Goal: Task Accomplishment & Management: Manage account settings

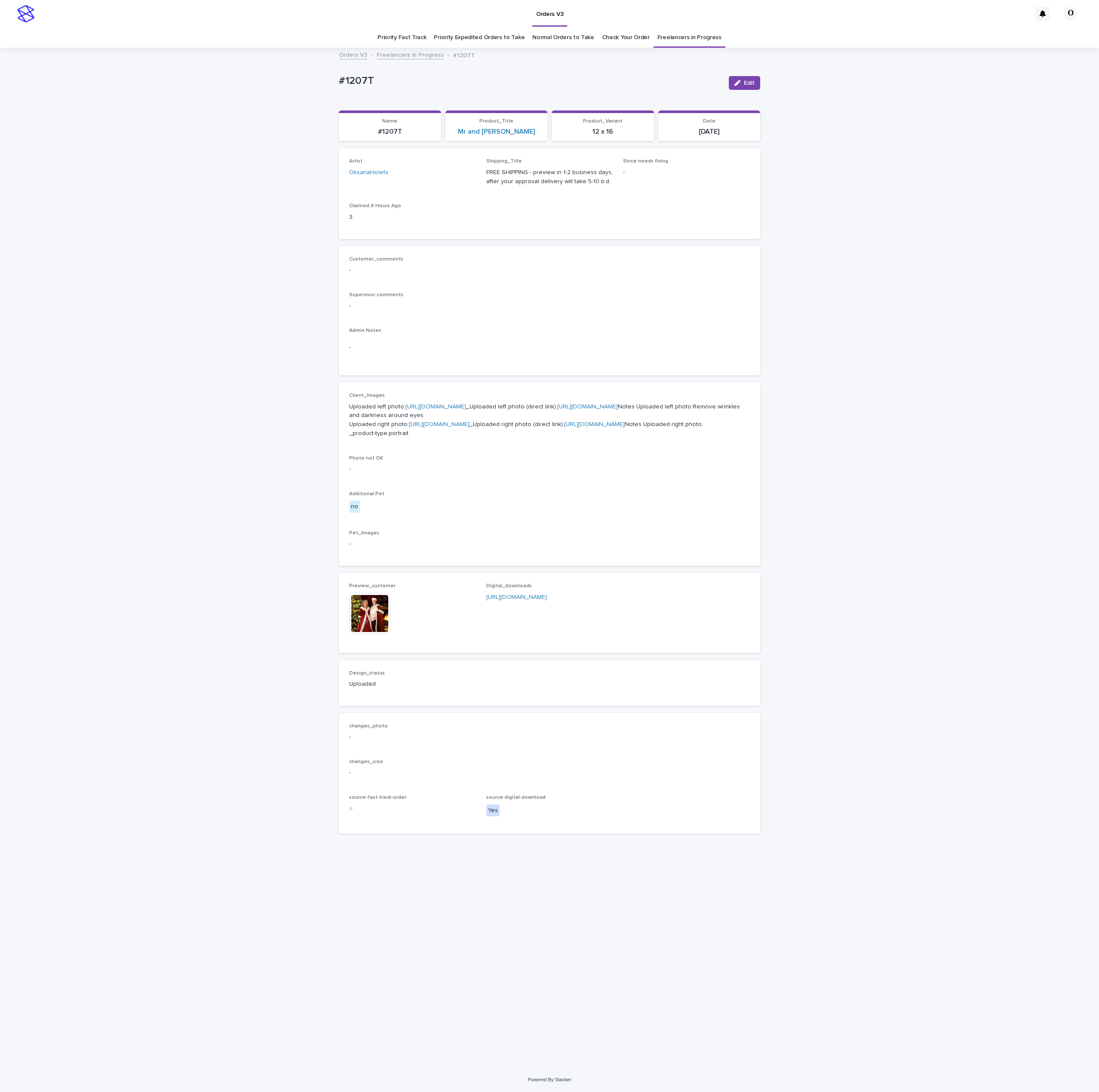
click at [627, 37] on link "Check Your Order" at bounding box center [626, 37] width 48 height 20
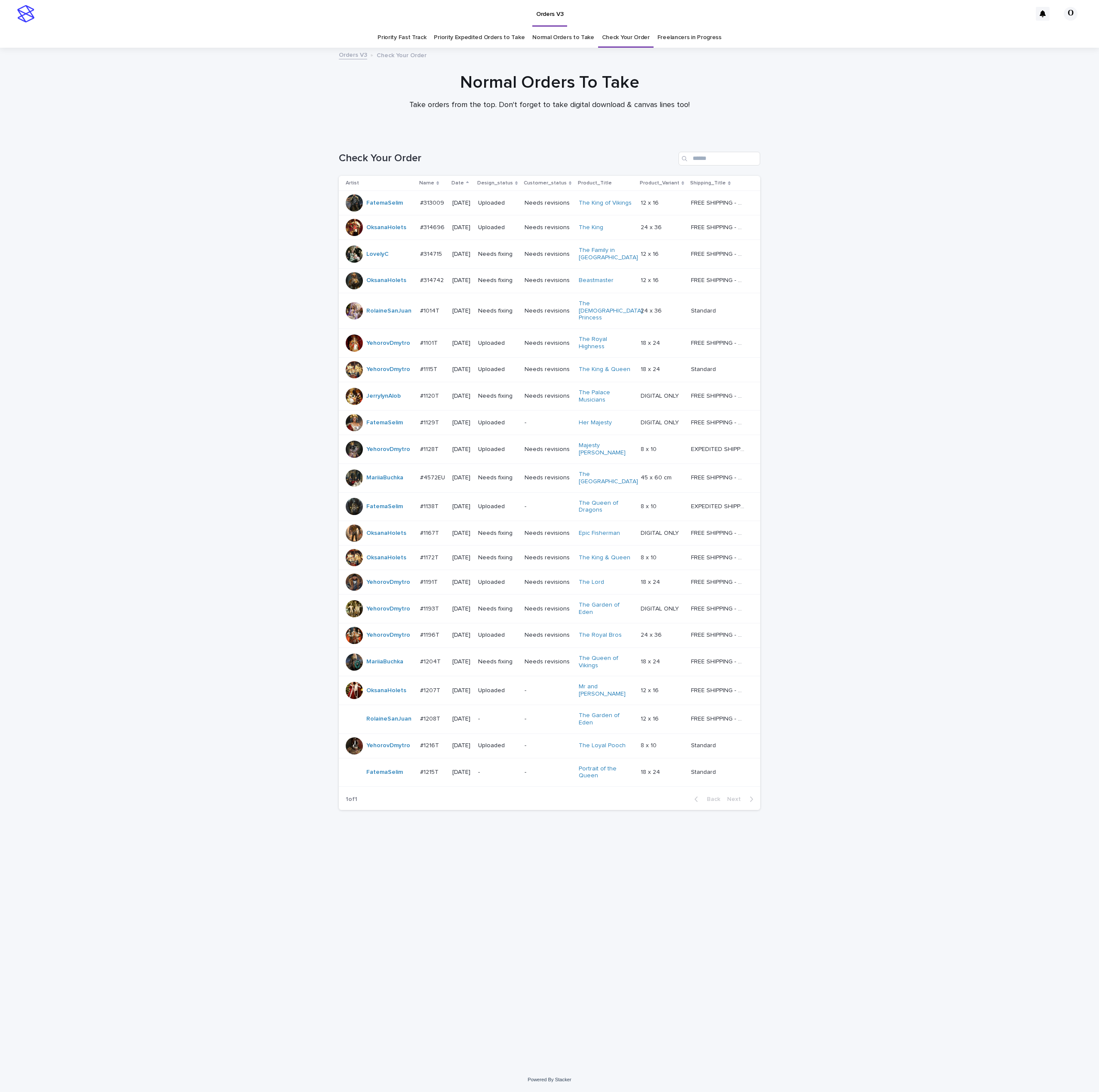
click at [680, 42] on link "Freelancers in Progress" at bounding box center [689, 37] width 64 height 20
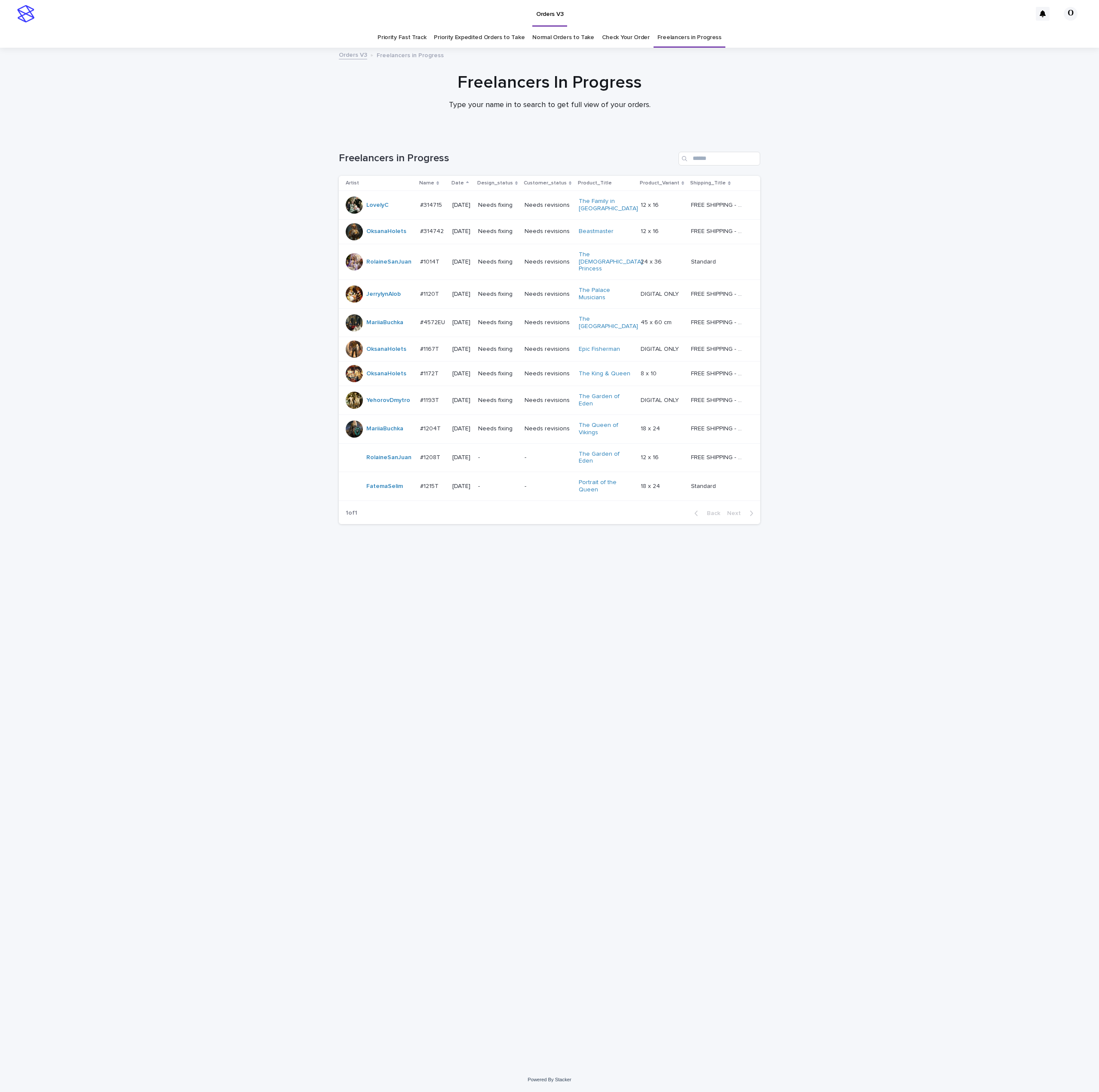
click at [417, 228] on td "#314742 #314742" at bounding box center [433, 231] width 33 height 24
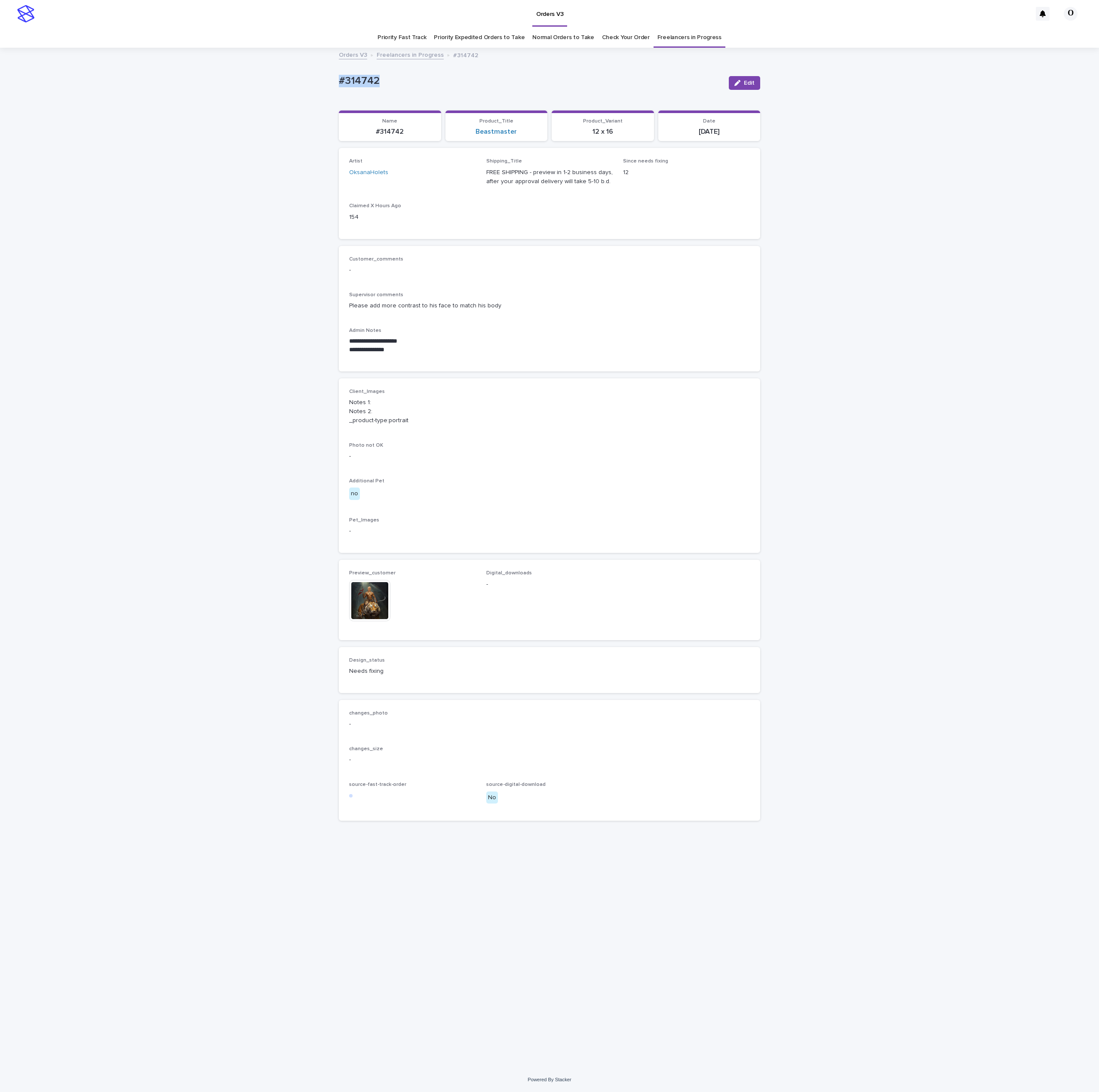
drag, startPoint x: 365, startPoint y: 89, endPoint x: 363, endPoint y: 70, distance: 19.1
click at [318, 83] on div "**********" at bounding box center [549, 558] width 1099 height 1019
drag, startPoint x: 365, startPoint y: 70, endPoint x: 370, endPoint y: 70, distance: 5.0
copy p "#314742"
drag, startPoint x: 410, startPoint y: 90, endPoint x: 356, endPoint y: 84, distance: 54.3
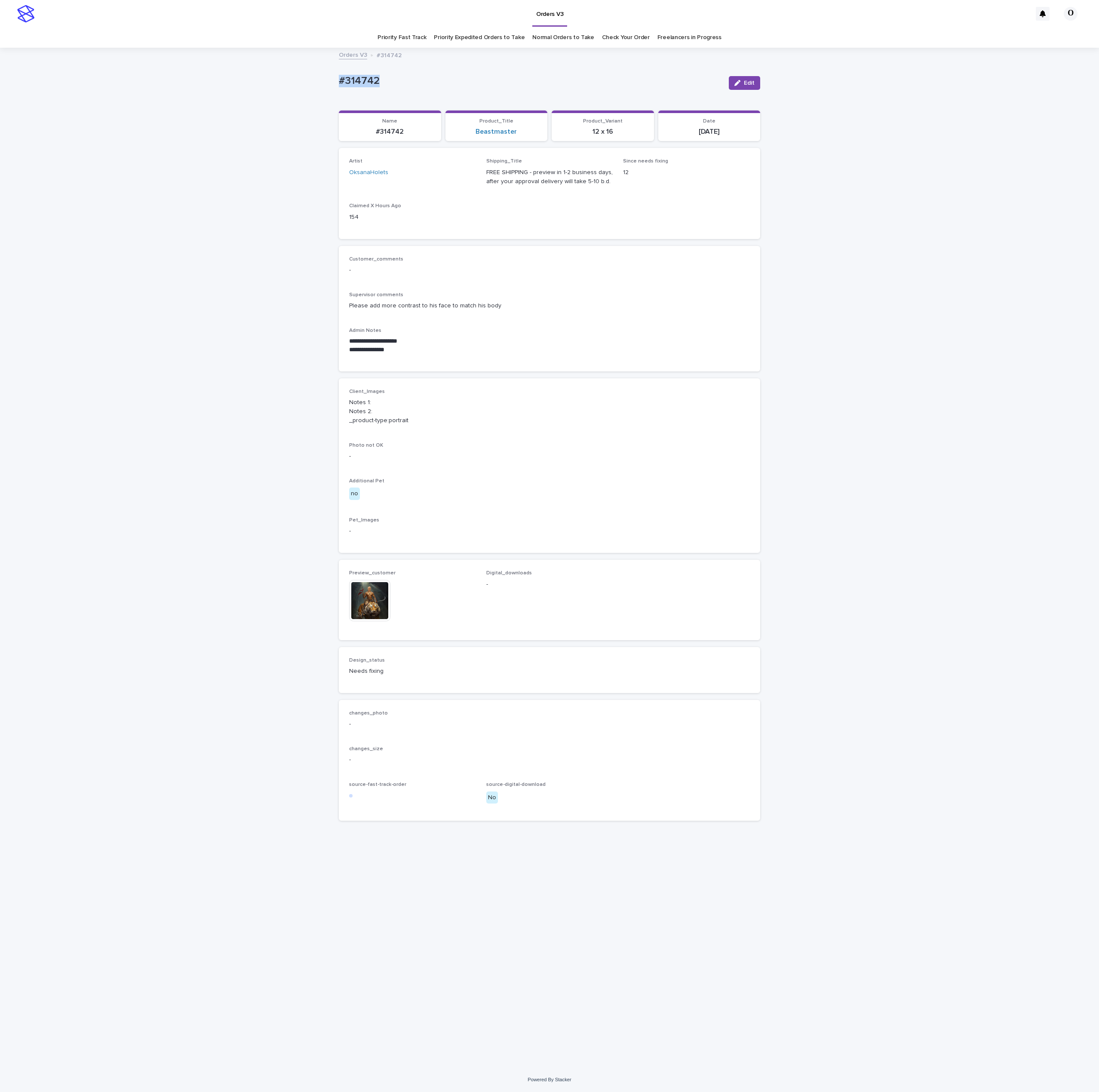
click at [320, 77] on div "**********" at bounding box center [549, 558] width 1099 height 1019
copy p "#314742"
click at [659, 244] on div "Loading... Saving… Artist OksanaHolets Shipping_Title FREE SHIPPING - preview i…" at bounding box center [549, 197] width 421 height 97
click at [754, 78] on button "Edit" at bounding box center [744, 83] width 31 height 14
click at [392, 587] on icon at bounding box center [390, 588] width 4 height 7
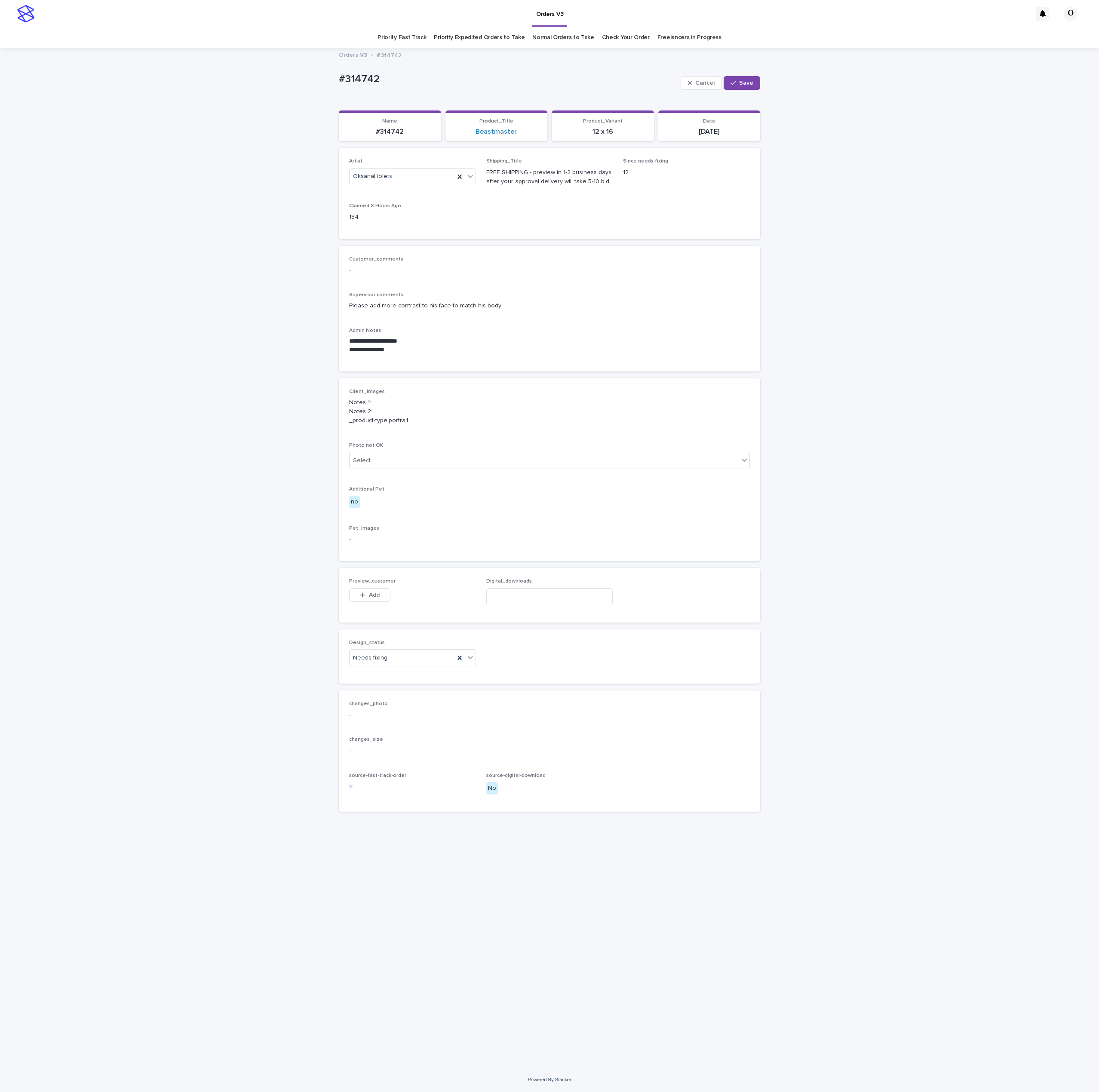
click at [377, 594] on span "Add" at bounding box center [374, 594] width 10 height 6
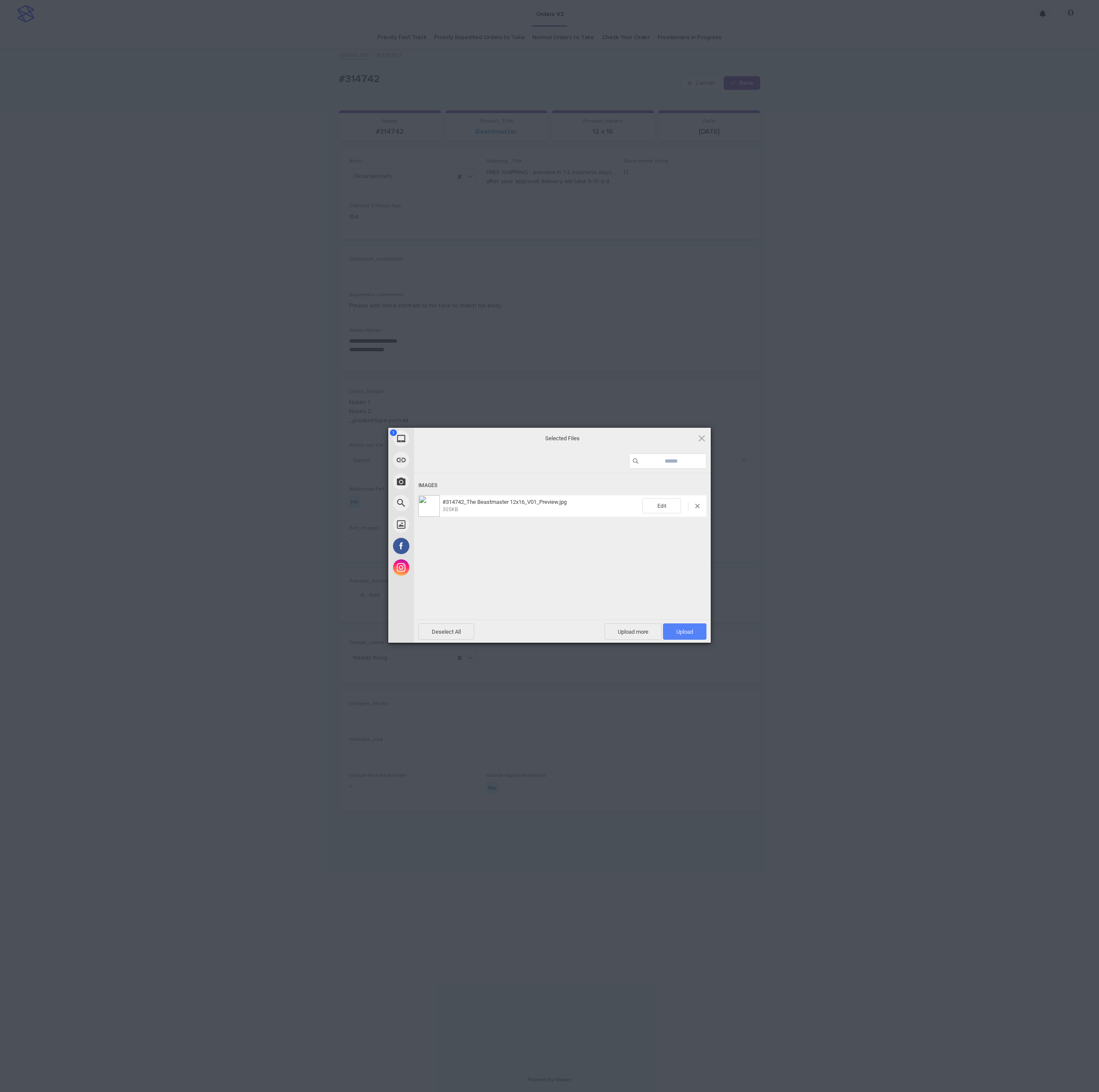
click at [702, 632] on span "Upload 1" at bounding box center [685, 631] width 44 height 17
click at [887, 581] on div "My Device Link (URL) Take Photo Web Search Unsplash Facebook Instagram Uploaded…" at bounding box center [549, 546] width 1099 height 1092
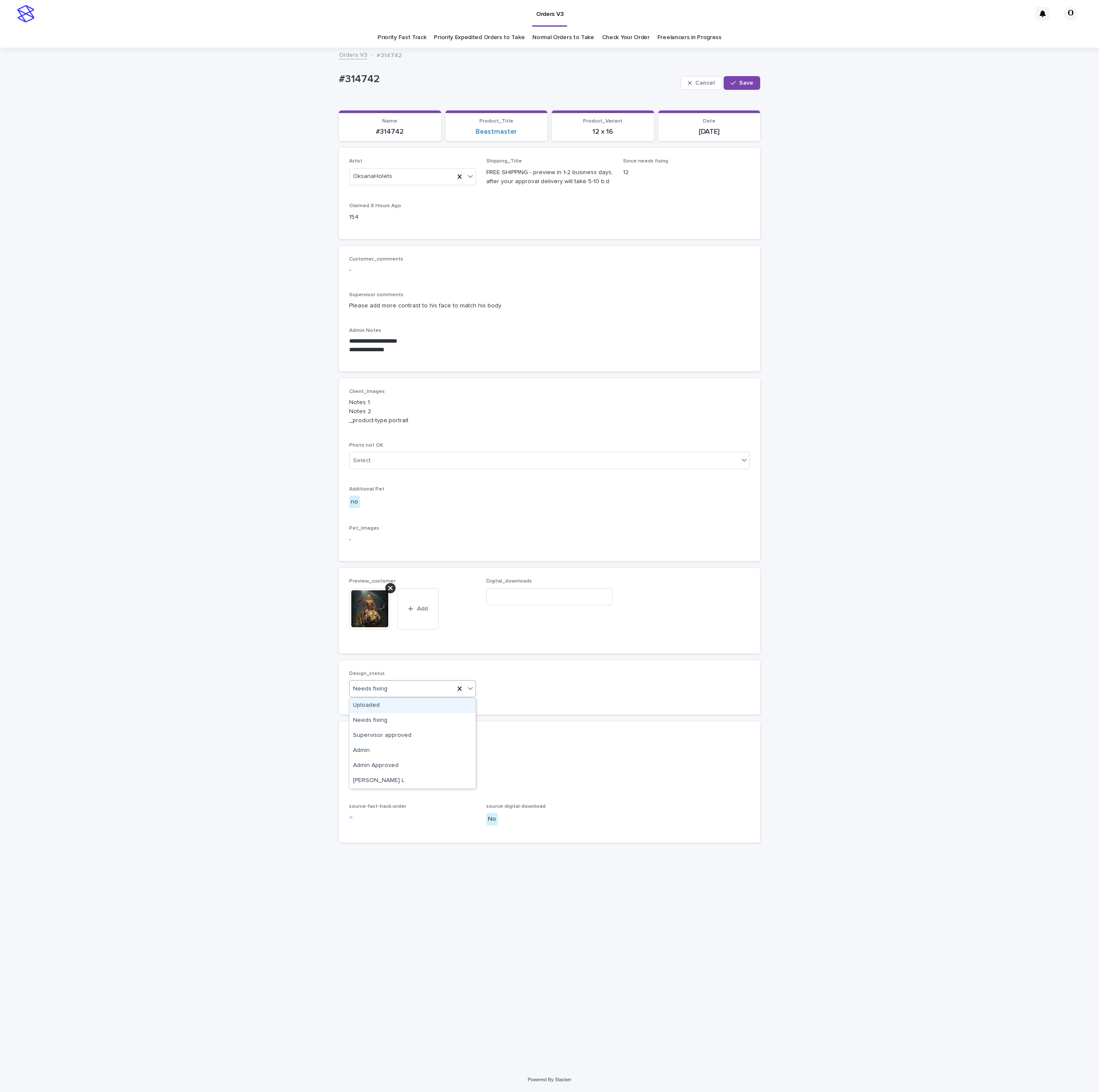
click at [386, 693] on div "Needs fixing" at bounding box center [402, 689] width 105 height 14
click at [390, 685] on div "Needs fixing" at bounding box center [402, 689] width 105 height 14
click at [385, 690] on span "Needs fixing" at bounding box center [371, 689] width 35 height 9
click at [390, 705] on div "Uploaded" at bounding box center [412, 705] width 126 height 15
click at [754, 82] on button "Save" at bounding box center [741, 83] width 37 height 14
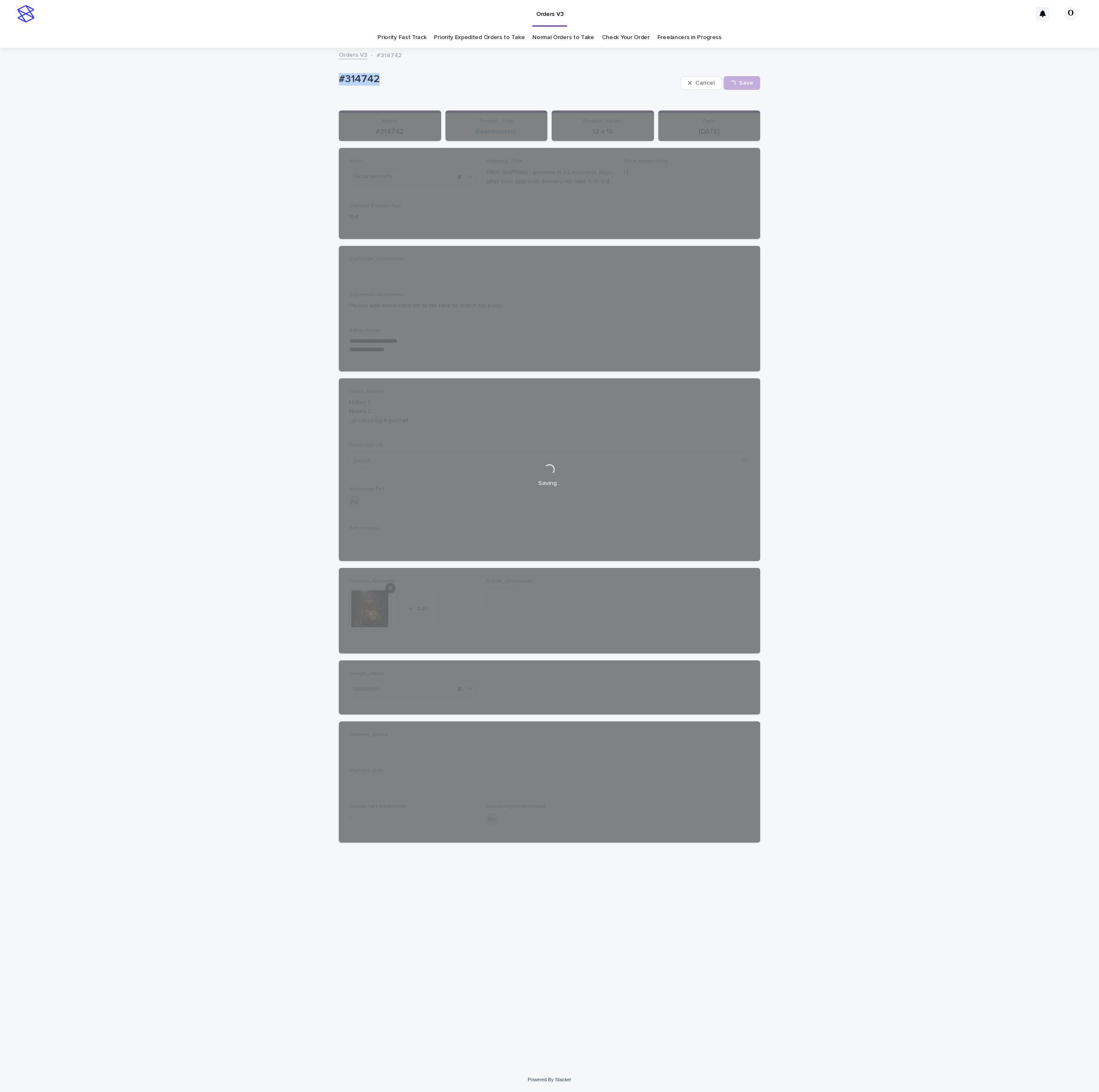
drag, startPoint x: 389, startPoint y: 72, endPoint x: 338, endPoint y: 70, distance: 51.0
click at [326, 70] on div "**********" at bounding box center [549, 558] width 1099 height 1019
copy p "#314742"
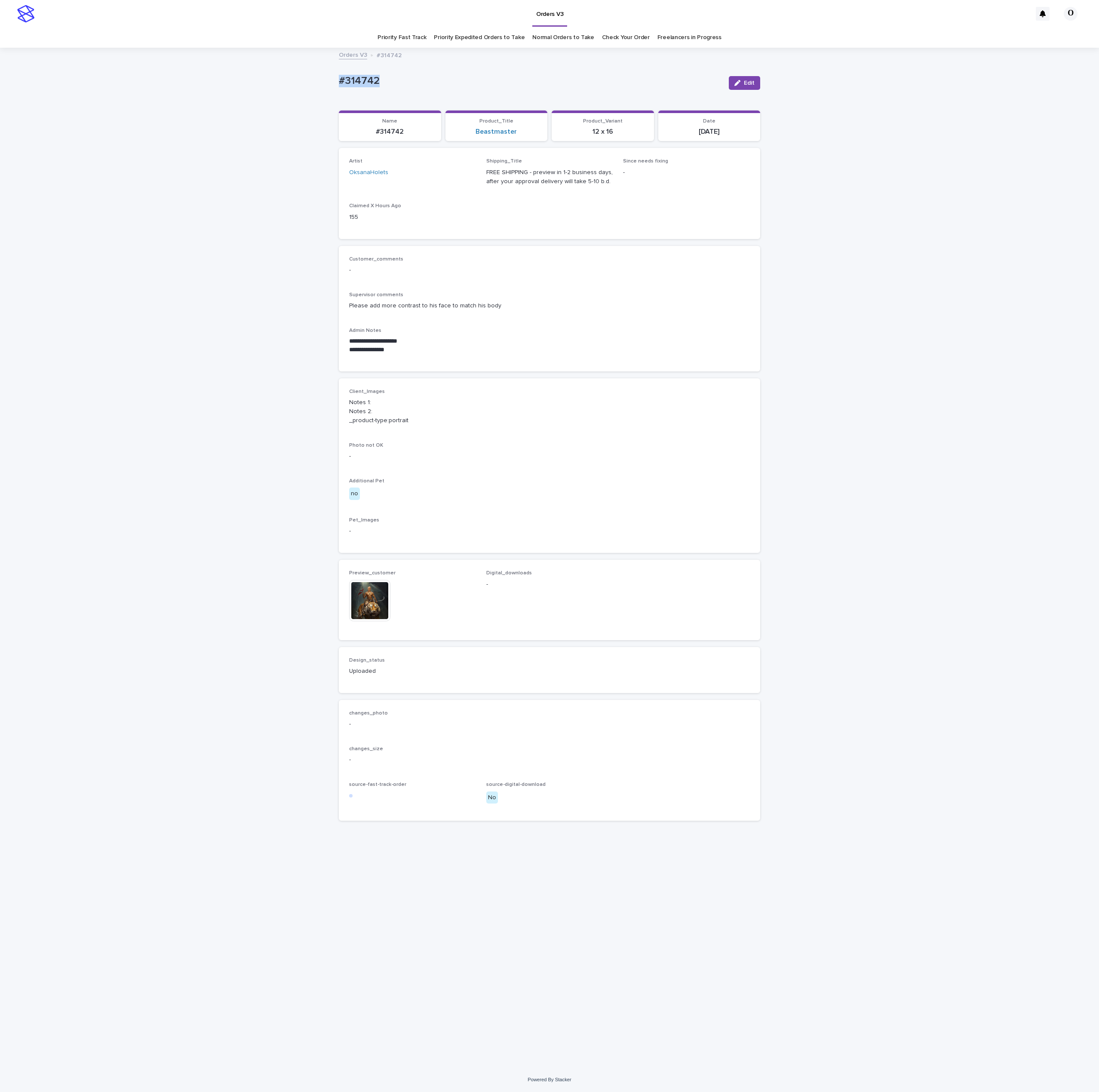
click at [688, 32] on link "Freelancers in Progress" at bounding box center [689, 37] width 64 height 20
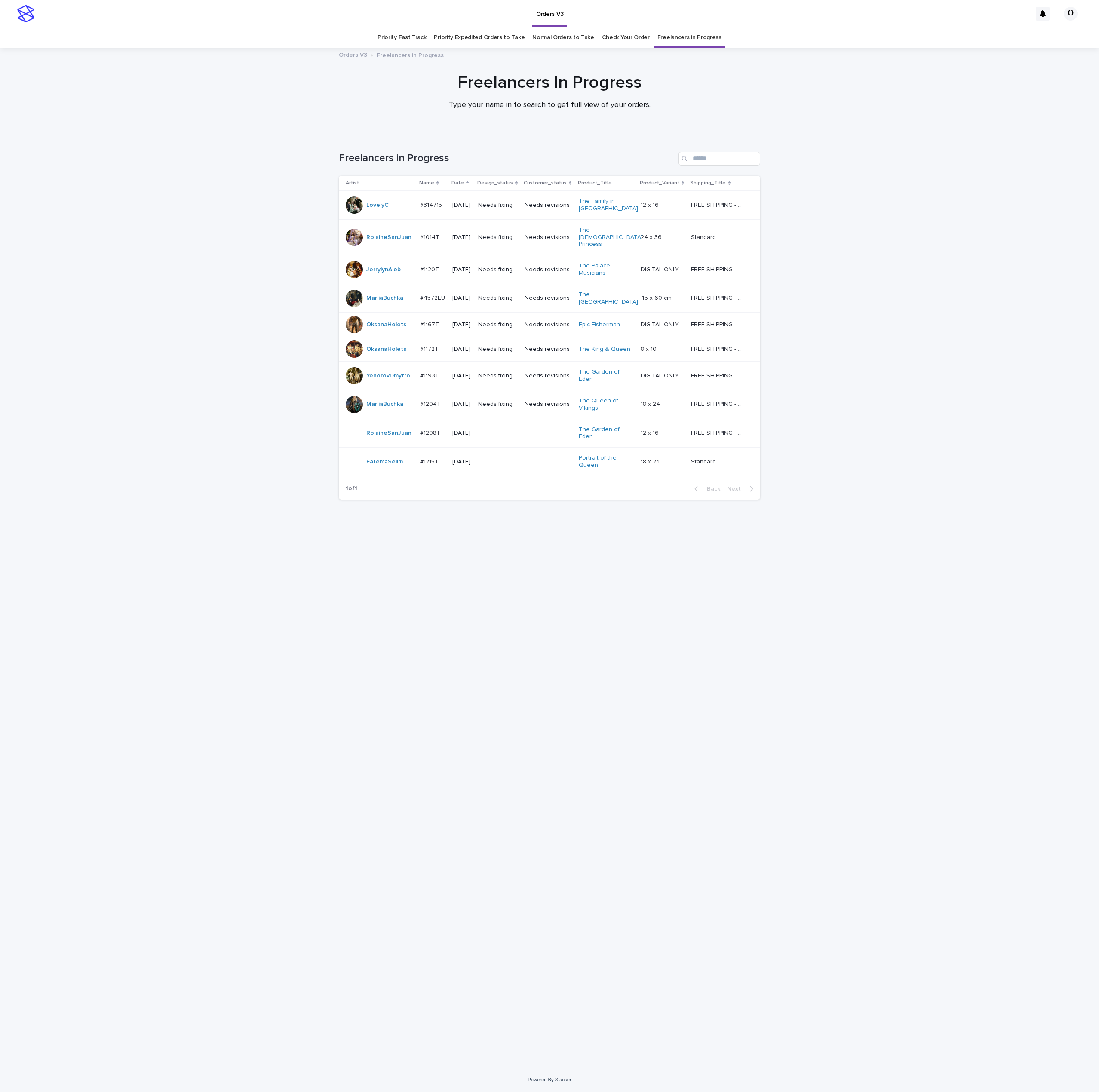
click at [435, 319] on p "#1167T" at bounding box center [431, 324] width 21 height 9
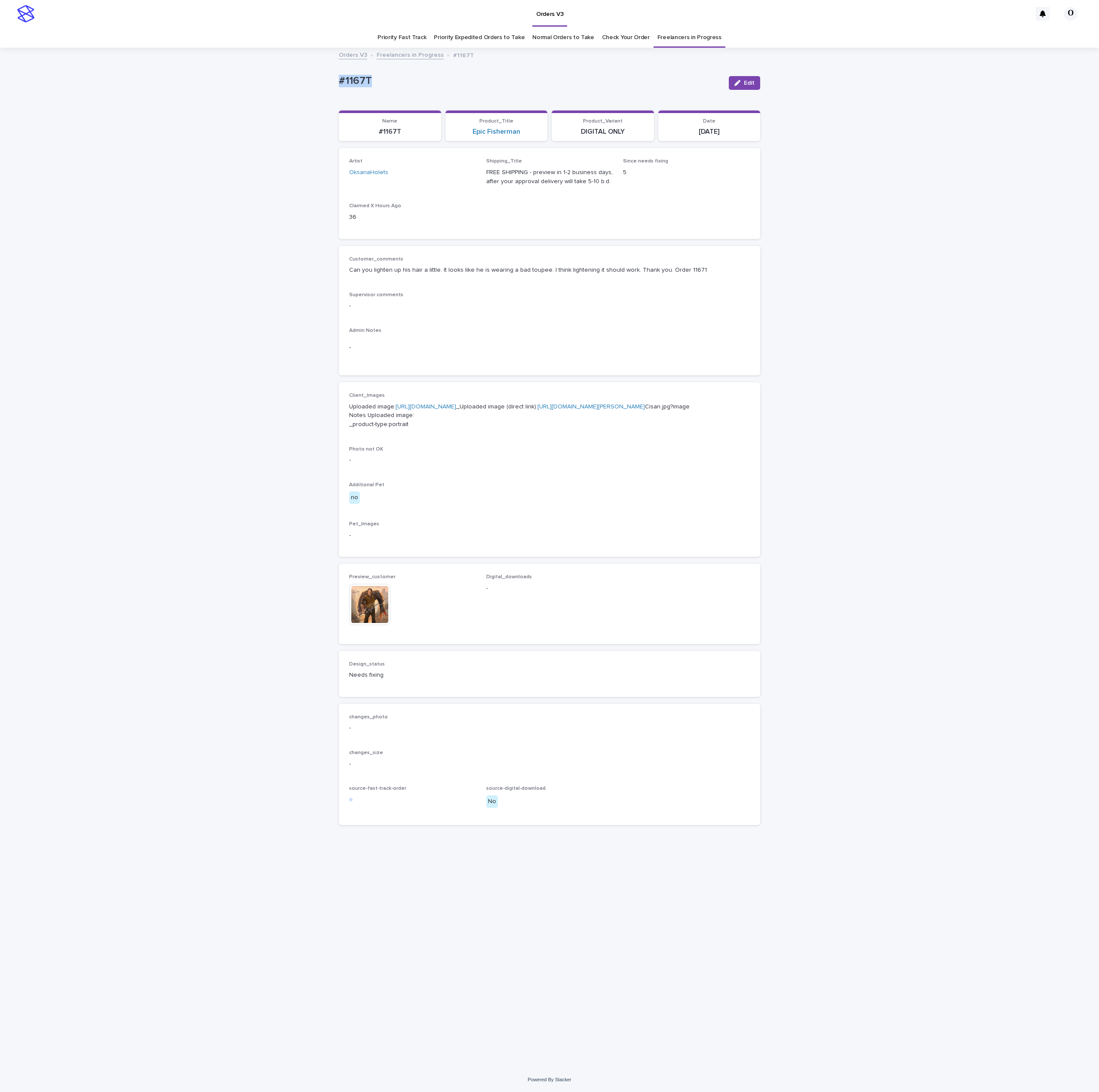
drag, startPoint x: 320, startPoint y: 77, endPoint x: 300, endPoint y: 77, distance: 20.0
click at [296, 76] on div "Loading... Saving… Loading... Saving… #1167T Edit #1167T Edit Sorry, there was …" at bounding box center [549, 558] width 1099 height 1019
drag, startPoint x: 333, startPoint y: 77, endPoint x: 350, endPoint y: 77, distance: 17.0
click at [678, 281] on div "Customer_comments Can you lighten up his hair a little. It looks like he is wea…" at bounding box center [549, 268] width 400 height 25
click at [396, 410] on link "https://cdn.shopify.com-uploadkit.app/s/files/1/0033/4807/0511/files/download.h…" at bounding box center [426, 406] width 61 height 6
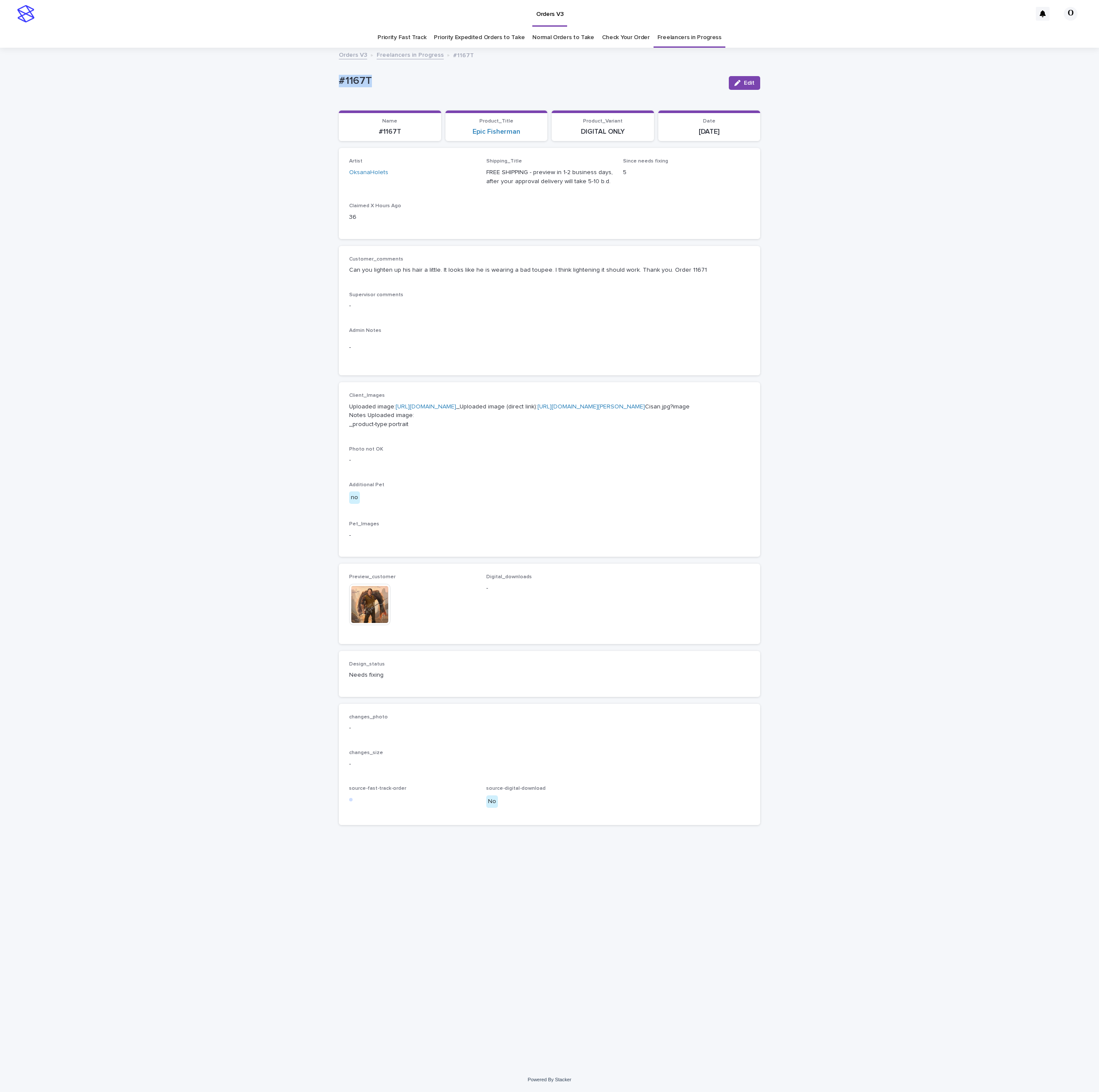
drag, startPoint x: 370, startPoint y: 82, endPoint x: 274, endPoint y: 70, distance: 96.7
click at [274, 70] on div "Loading... Saving… Loading... Saving… #1167T Edit #1167T Edit Sorry, there was …" at bounding box center [549, 558] width 1099 height 1019
copy p "#1167T"
click at [623, 266] on p "Can you lighten up his hair a little. It looks like he is wearing a bad toupee.…" at bounding box center [549, 270] width 400 height 9
click at [750, 85] on span "Edit" at bounding box center [749, 83] width 10 height 6
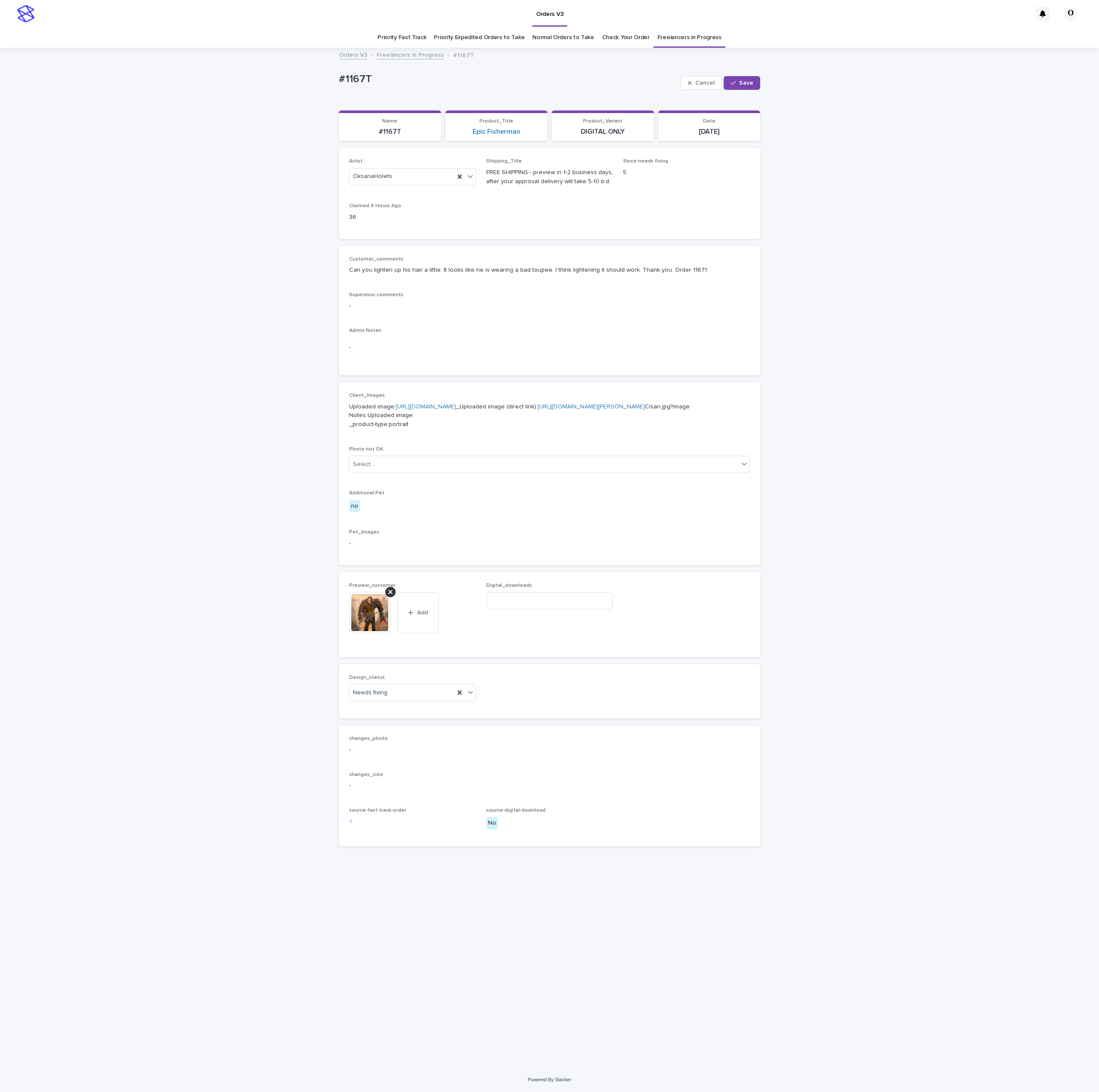
click at [389, 595] on icon at bounding box center [390, 592] width 4 height 7
click at [375, 602] on span "Add" at bounding box center [374, 599] width 10 height 6
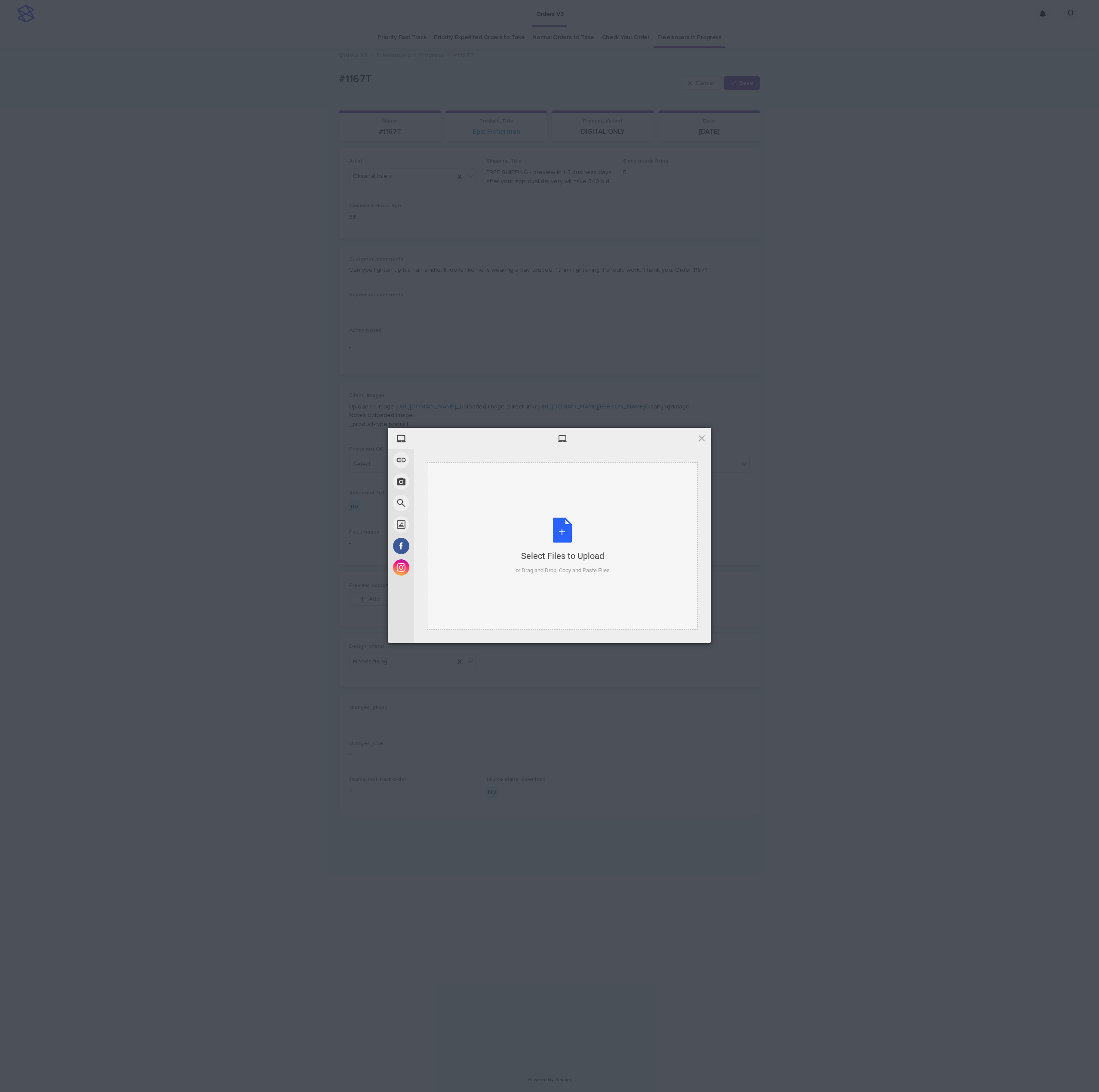
click at [583, 509] on div "Select Files to Upload or Drag and Drop, Copy and Paste Files" at bounding box center [562, 546] width 271 height 168
click at [683, 628] on span "Upload 1" at bounding box center [684, 631] width 17 height 6
drag, startPoint x: 950, startPoint y: 532, endPoint x: 945, endPoint y: 532, distance: 5.0
click at [948, 532] on div "My Device Link (URL) Take Photo Web Search Unsplash Facebook Instagram Uploaded…" at bounding box center [549, 546] width 1099 height 1092
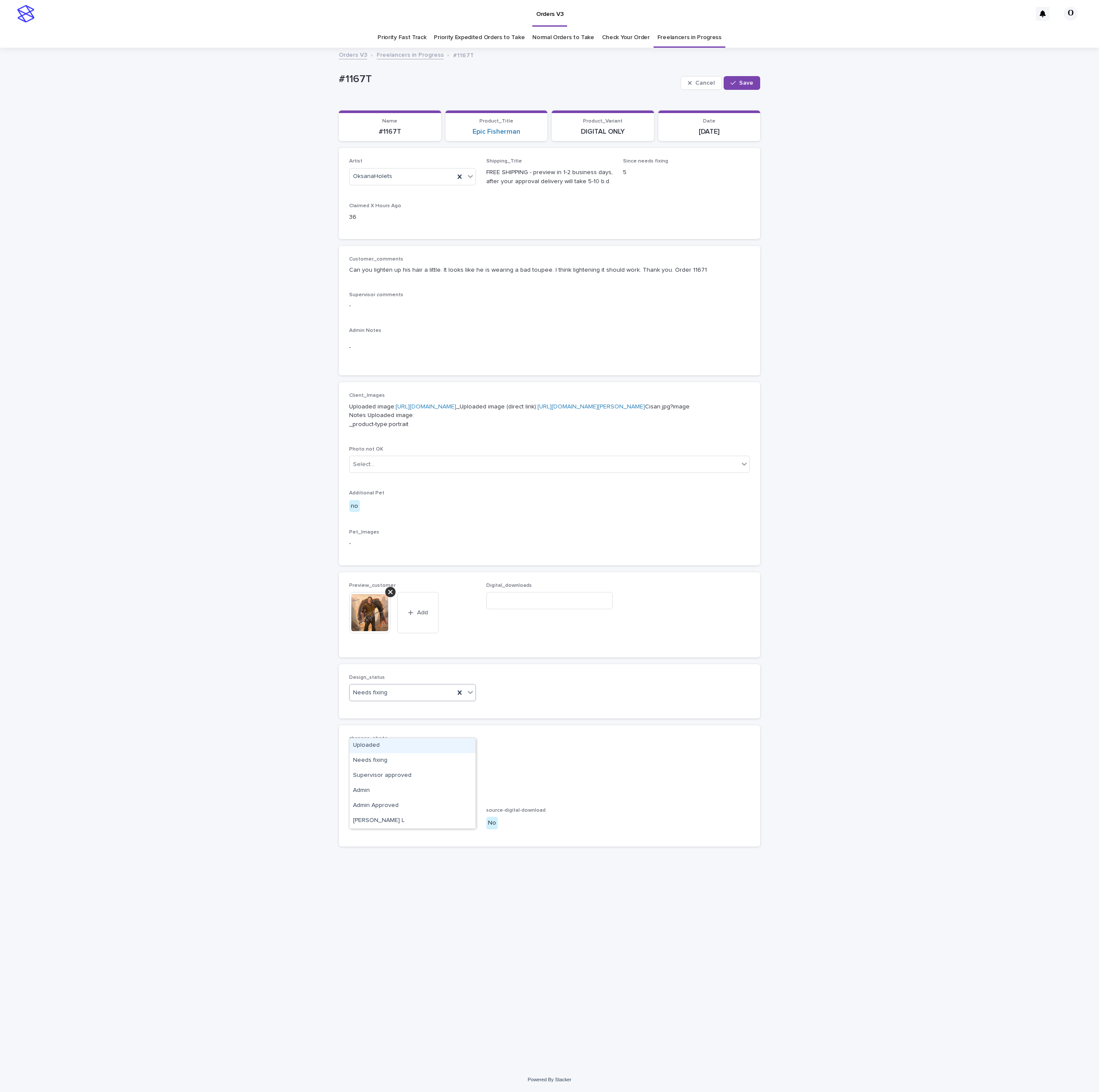
click at [396, 700] on div "Needs fixing" at bounding box center [402, 693] width 105 height 14
click at [396, 749] on div "Uploaded" at bounding box center [412, 745] width 126 height 15
drag, startPoint x: 369, startPoint y: 81, endPoint x: 354, endPoint y: 82, distance: 15.0
click at [325, 82] on div "Loading... Saving… Loading... Saving… #1167T Cancel Save #1167T Cancel Save Sor…" at bounding box center [549, 558] width 1099 height 1019
copy p "#1167T"
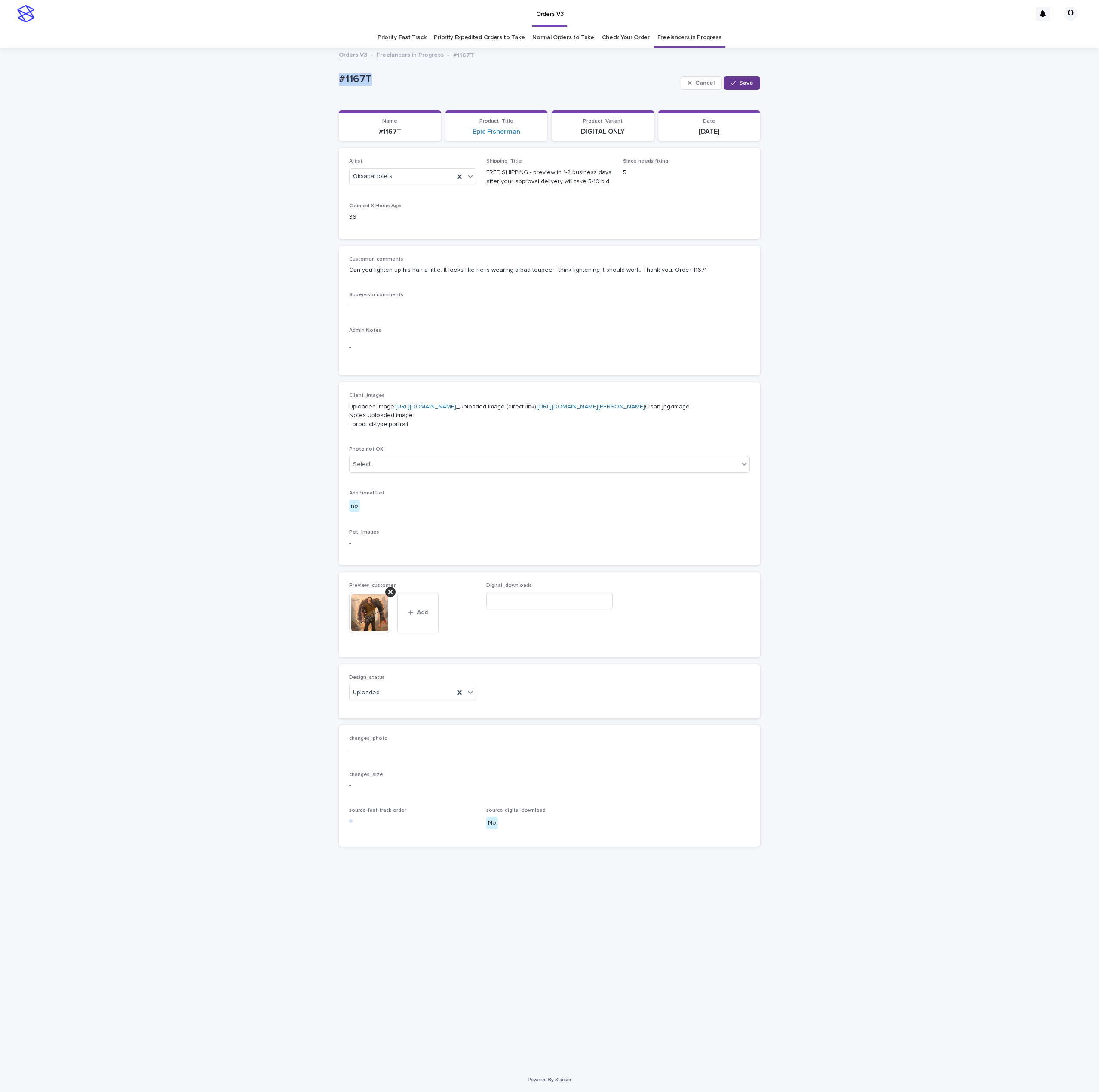
click at [752, 80] on span "Save" at bounding box center [746, 83] width 14 height 6
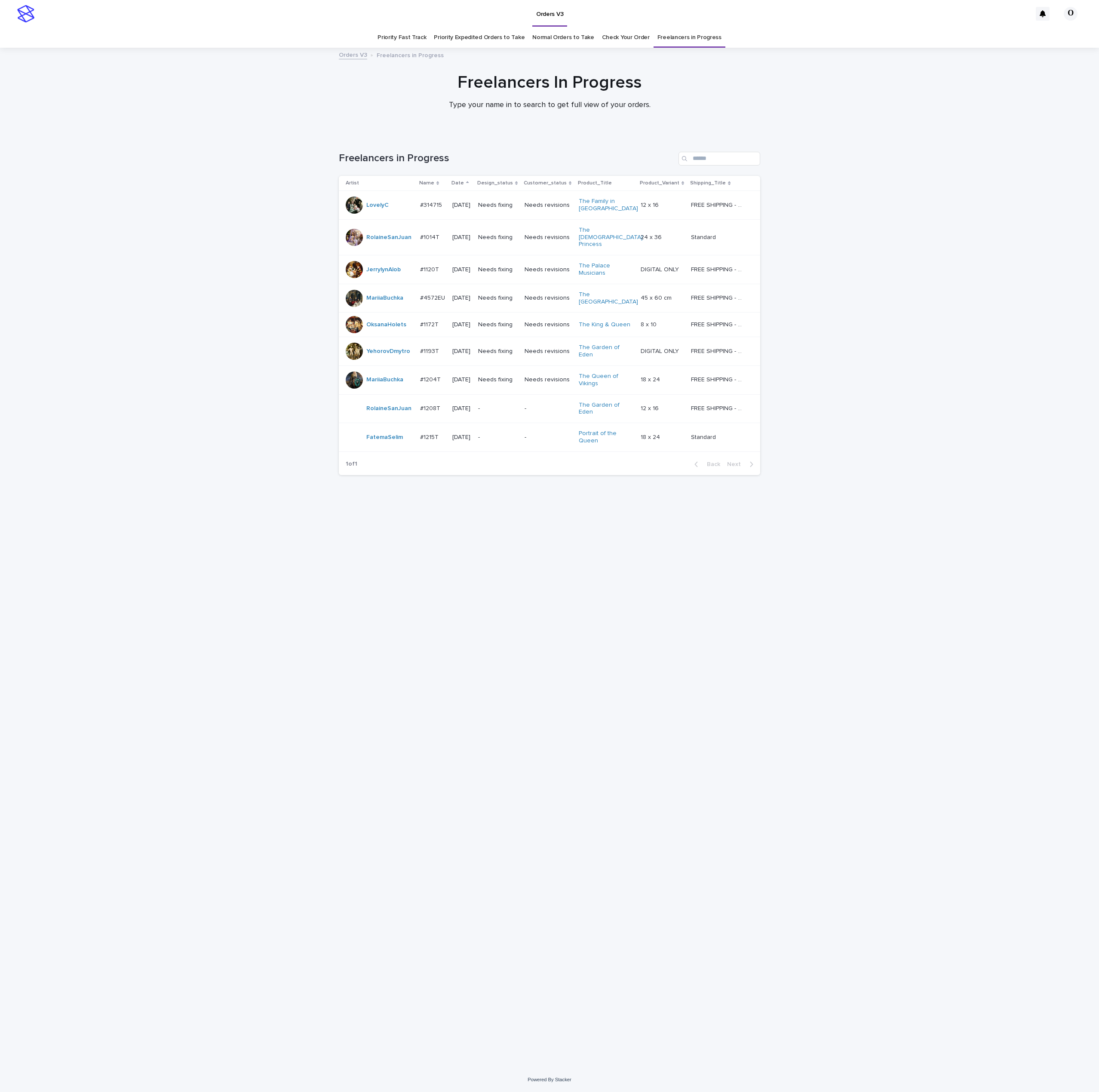
click at [559, 46] on link "Normal Orders to Take" at bounding box center [563, 37] width 62 height 20
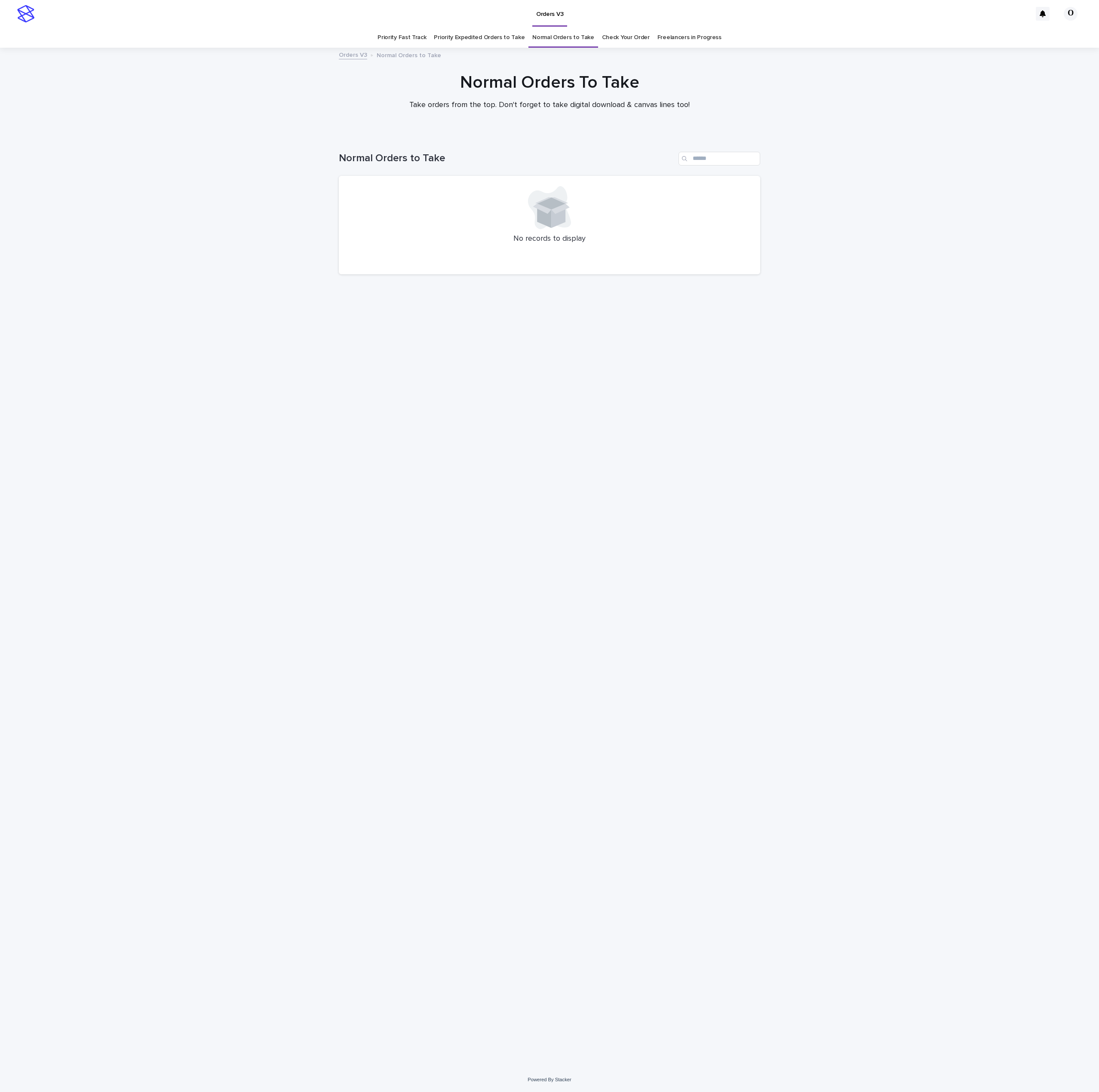
click at [496, 43] on link "Priority Expedited Orders to Take" at bounding box center [479, 37] width 90 height 20
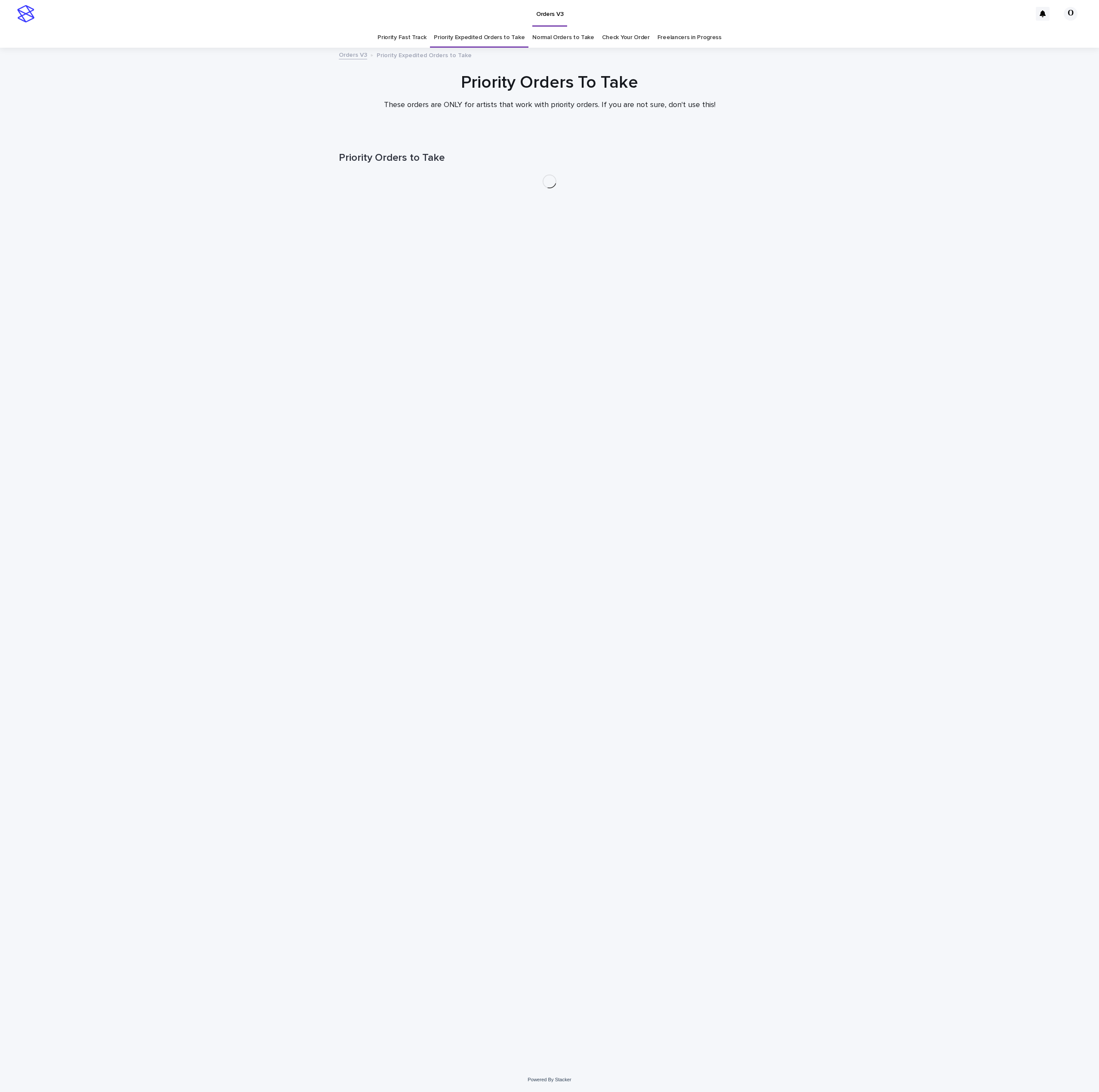
click at [406, 44] on link "Priority Fast Track" at bounding box center [402, 37] width 49 height 20
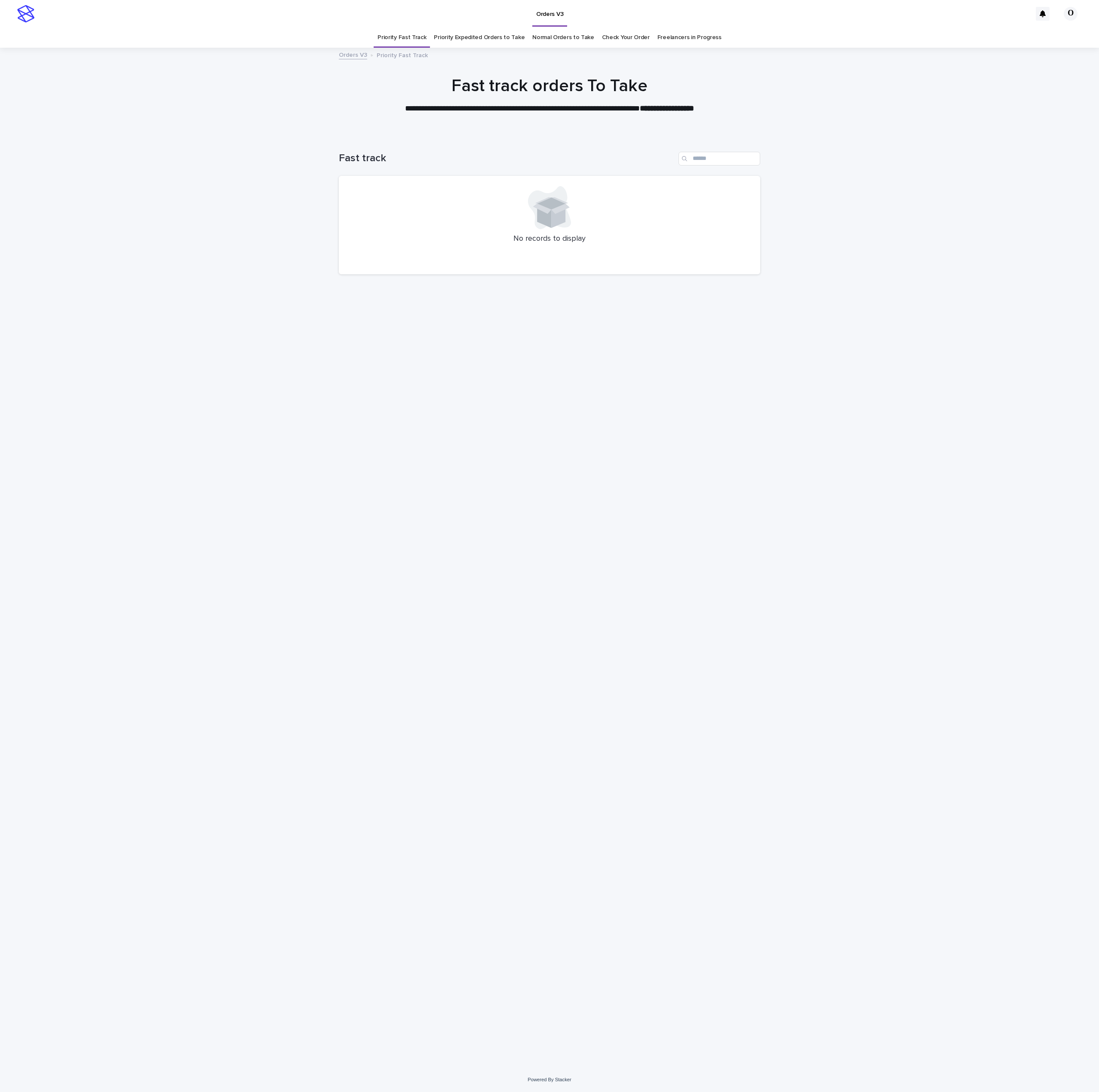
click at [496, 34] on link "Priority Expedited Orders to Take" at bounding box center [479, 37] width 90 height 20
click at [560, 38] on link "Normal Orders to Take" at bounding box center [563, 37] width 62 height 20
click at [609, 39] on link "Check Your Order" at bounding box center [626, 37] width 48 height 20
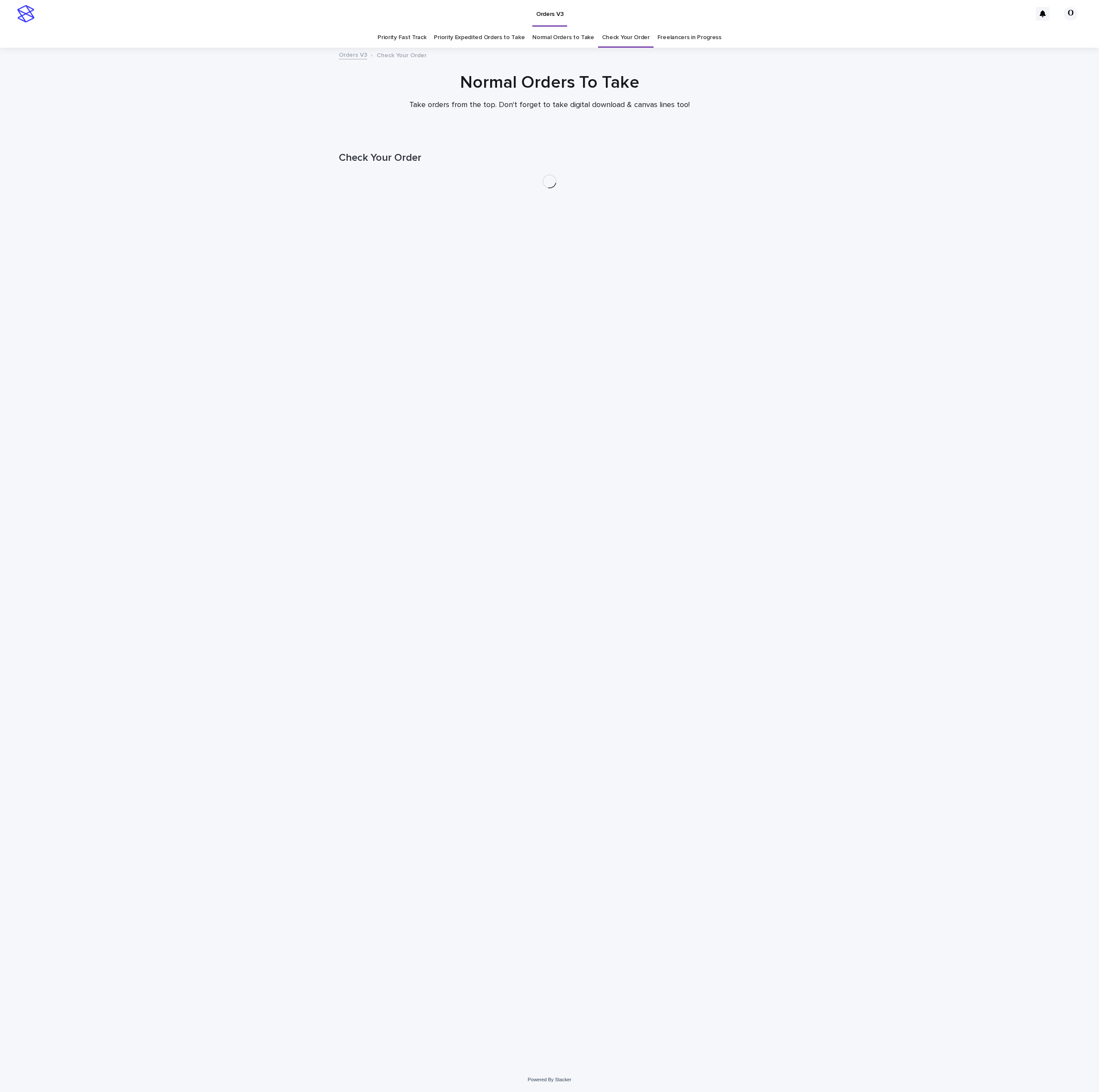
click at [676, 38] on link "Freelancers in Progress" at bounding box center [689, 37] width 64 height 20
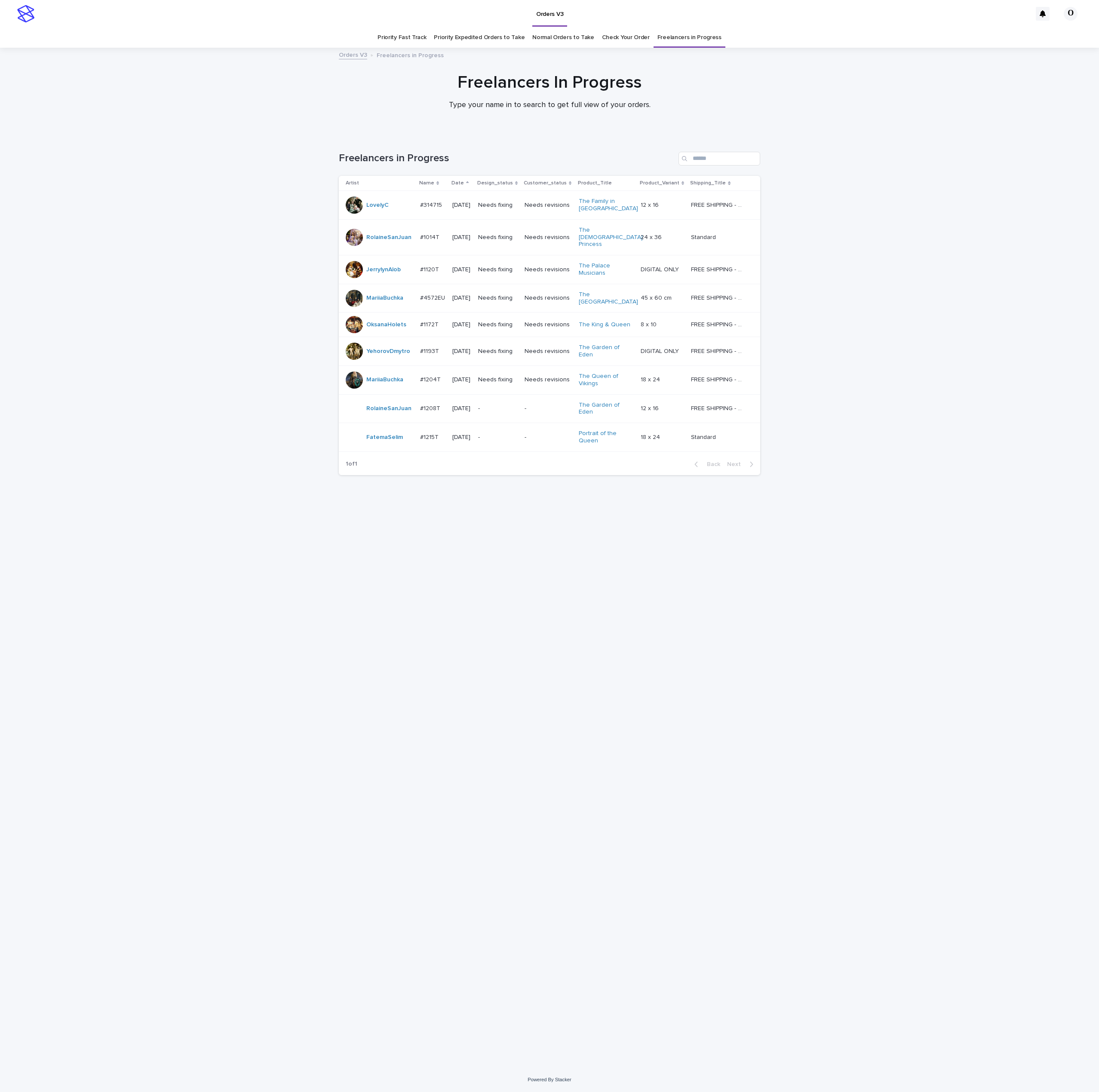
click at [436, 319] on p "#1172T" at bounding box center [430, 324] width 20 height 9
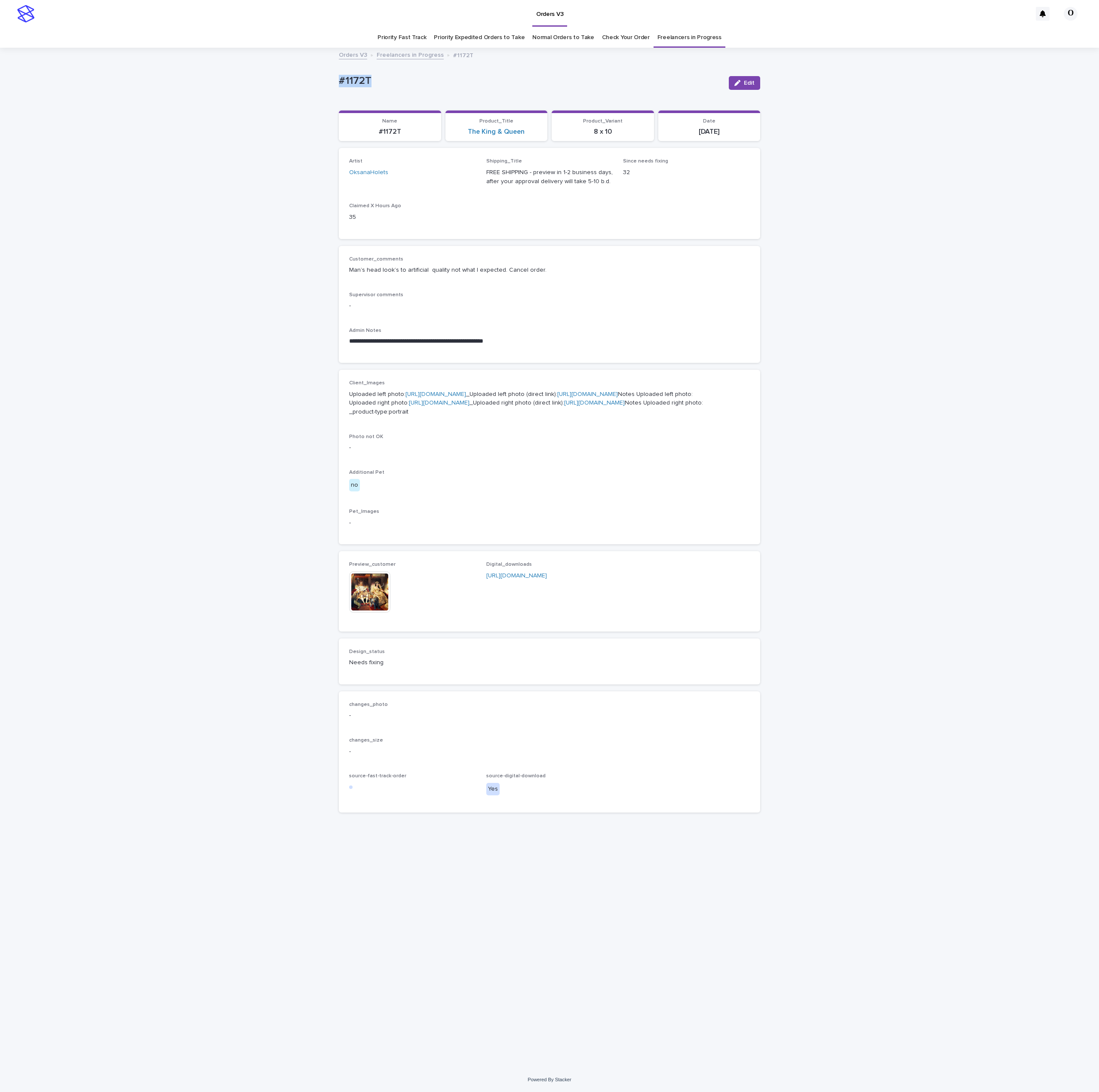
drag, startPoint x: 340, startPoint y: 70, endPoint x: 314, endPoint y: 75, distance: 26.5
click at [291, 70] on div "**********" at bounding box center [549, 558] width 1099 height 1019
copy p "#1172T"
